Goal: Task Accomplishment & Management: Manage account settings

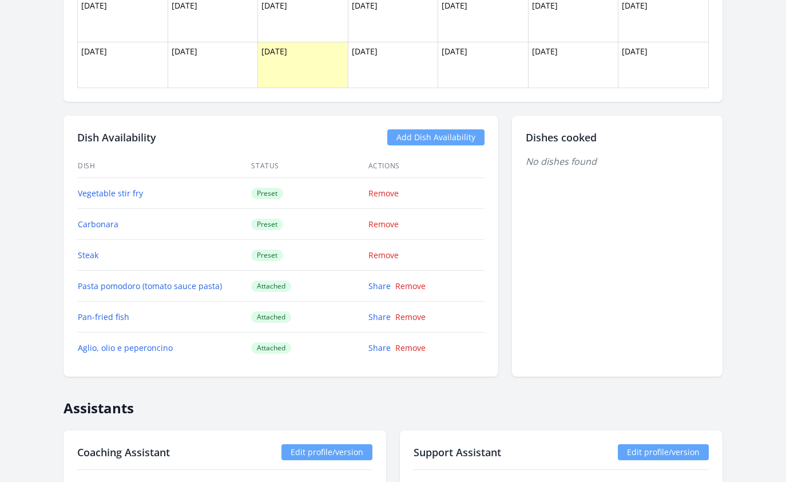
scroll to position [834, 0]
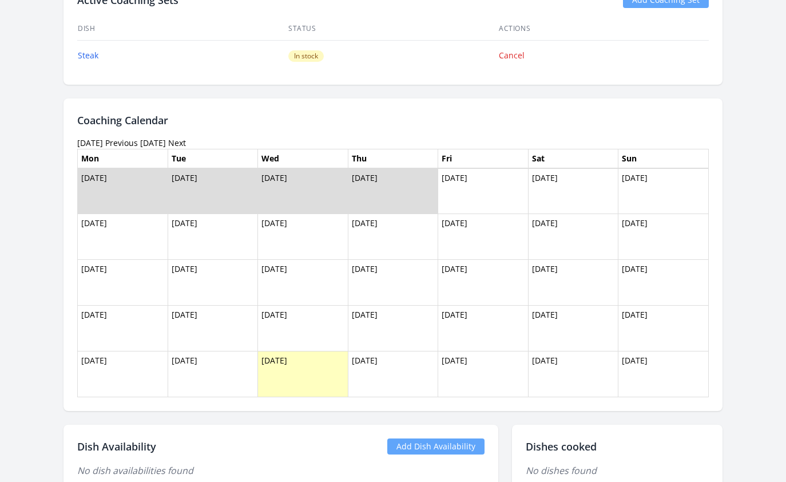
scroll to position [496, 0]
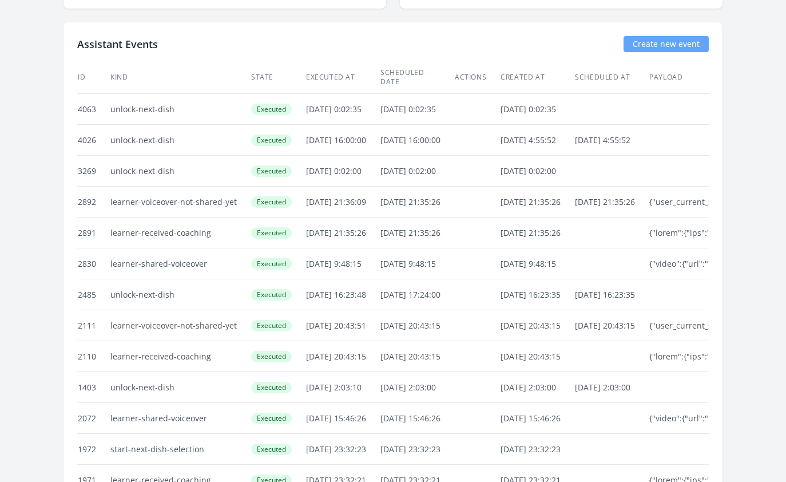
scroll to position [2483, 0]
